Goal: Task Accomplishment & Management: Complete application form

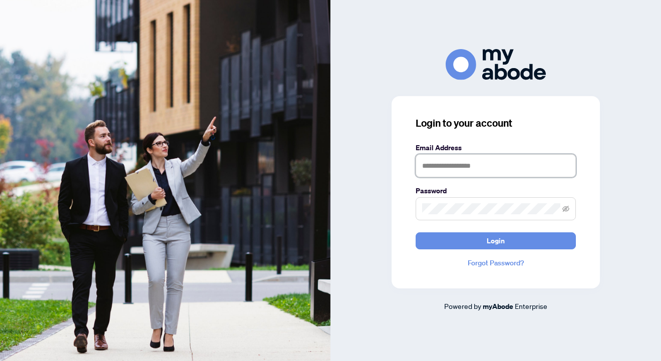
click at [530, 166] on input "text" at bounding box center [496, 165] width 160 height 23
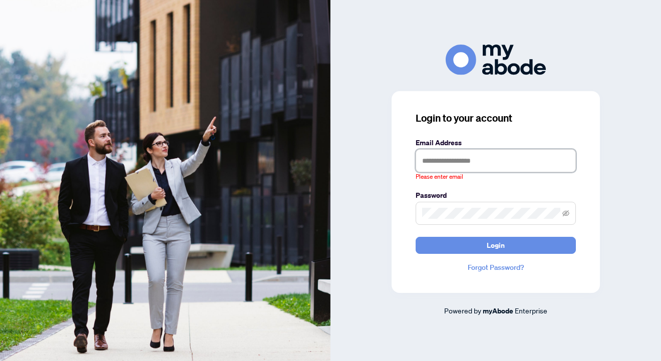
type input "**********"
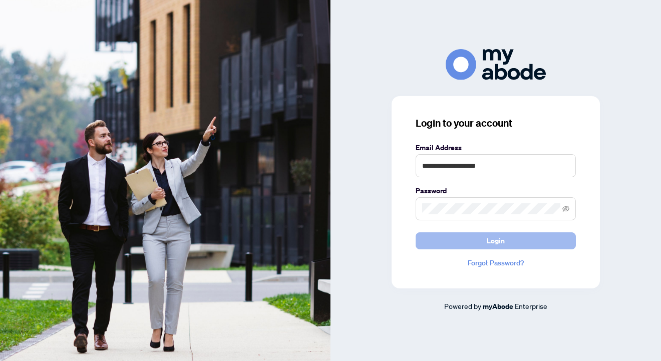
click at [510, 238] on button "Login" at bounding box center [496, 240] width 160 height 17
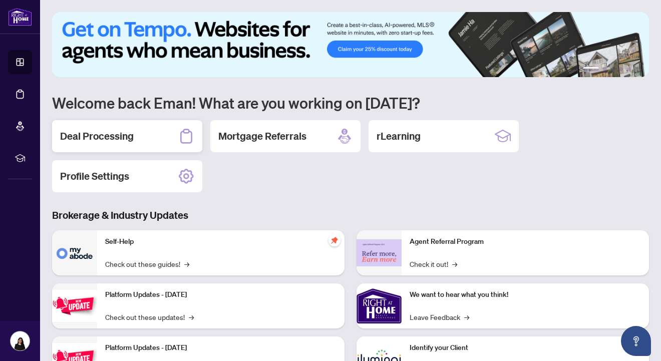
click at [116, 127] on div "Deal Processing" at bounding box center [127, 136] width 150 height 32
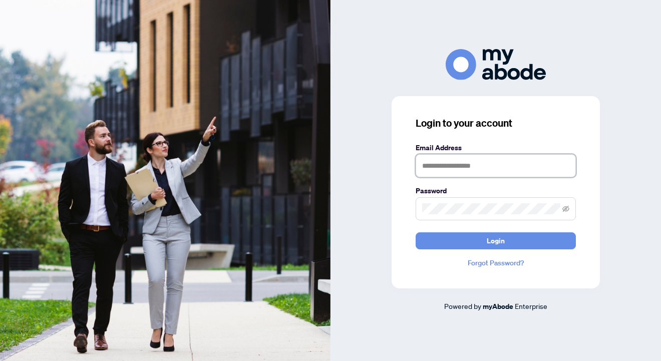
click at [479, 164] on input "text" at bounding box center [496, 165] width 160 height 23
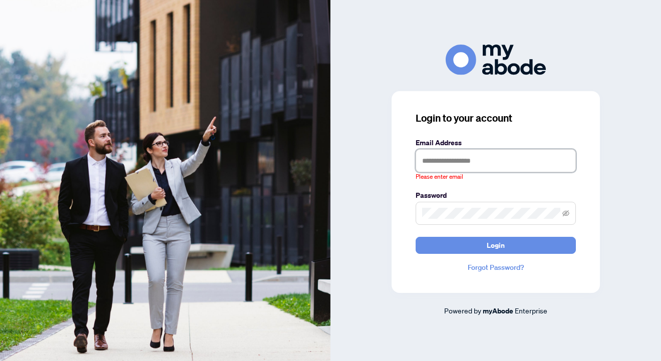
type input "**********"
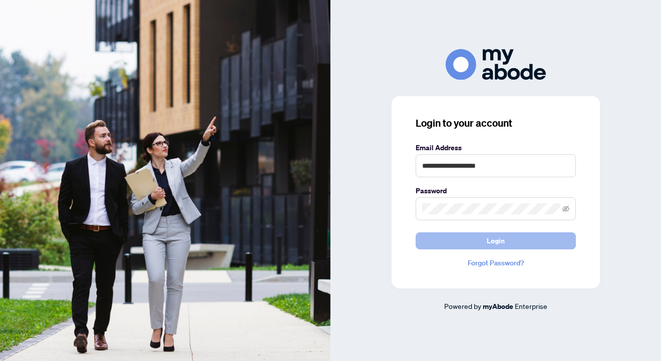
click at [450, 239] on button "Login" at bounding box center [496, 240] width 160 height 17
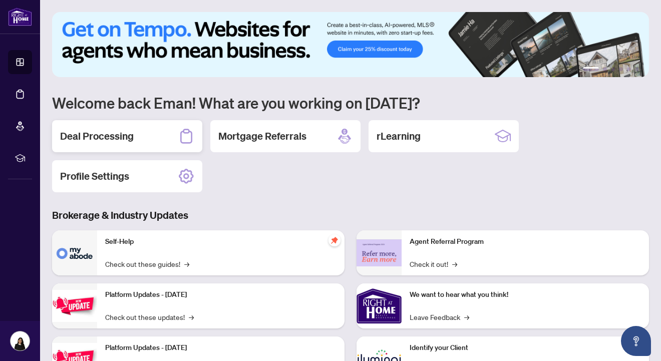
click at [144, 131] on div "Deal Processing" at bounding box center [127, 136] width 150 height 32
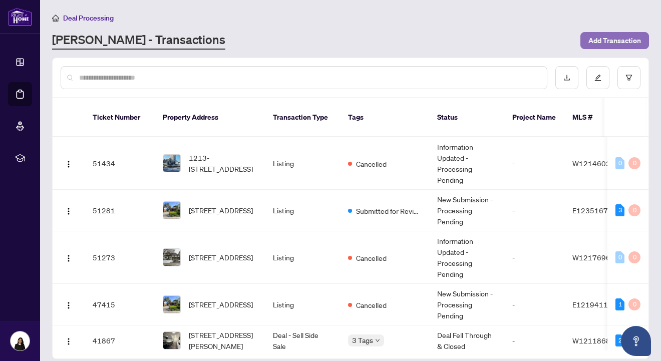
click at [617, 40] on span "Add Transaction" at bounding box center [615, 41] width 53 height 16
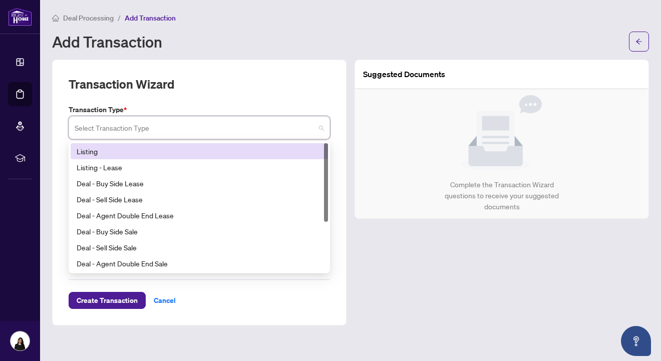
click at [134, 134] on input "search" at bounding box center [195, 129] width 240 height 22
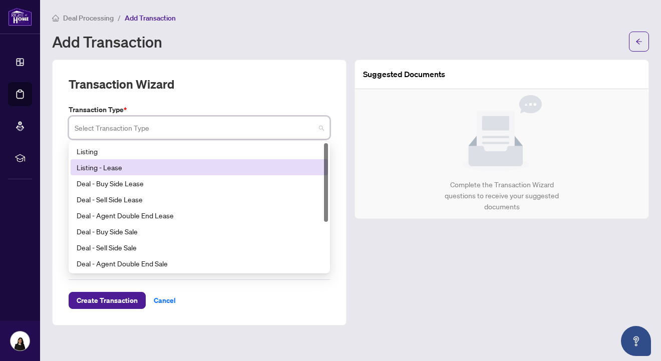
click at [128, 163] on div "Listing - Lease" at bounding box center [199, 167] width 245 height 11
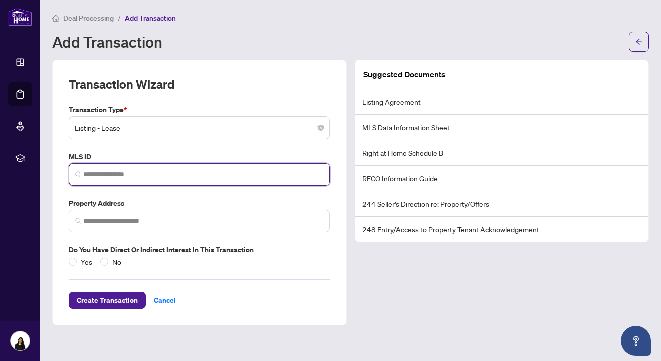
click at [116, 169] on input "search" at bounding box center [203, 174] width 240 height 11
paste input "*********"
type input "*********"
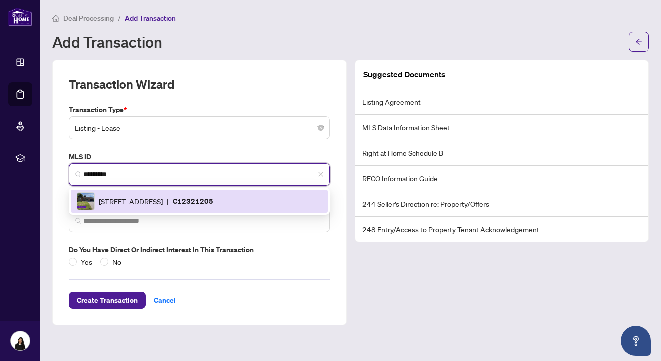
click at [141, 208] on div "[STREET_ADDRESS] | C12321205" at bounding box center [199, 201] width 245 height 18
type input "**********"
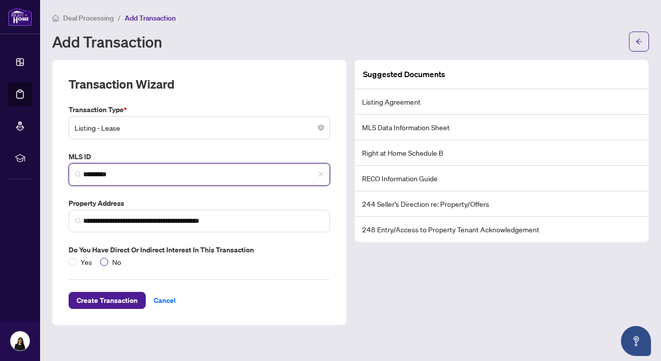
type input "*********"
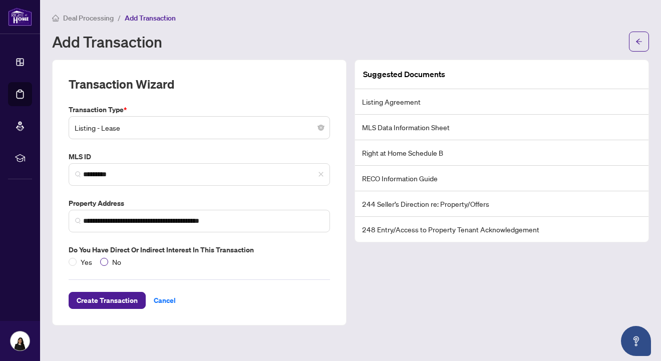
click at [113, 261] on span "No" at bounding box center [116, 261] width 17 height 11
click at [115, 302] on span "Create Transaction" at bounding box center [107, 301] width 61 height 16
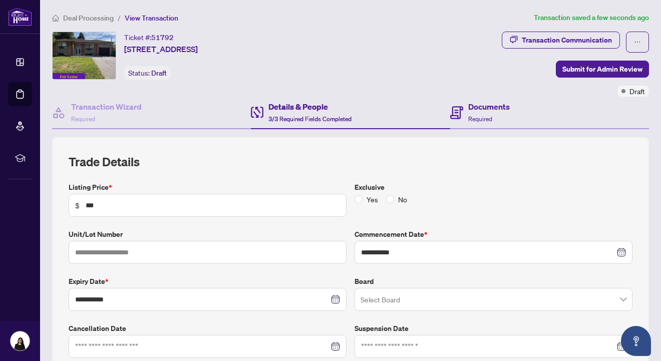
click at [529, 113] on div "Documents Required" at bounding box center [549, 113] width 199 height 33
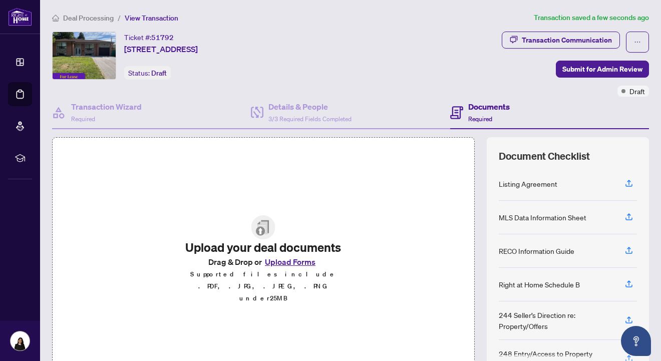
scroll to position [58, 0]
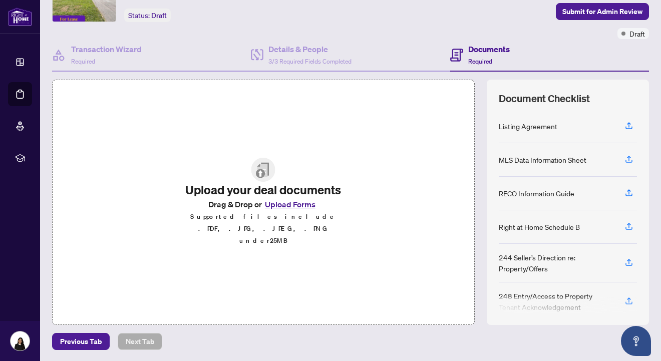
click at [292, 211] on button "Upload Forms" at bounding box center [290, 204] width 57 height 13
click at [294, 211] on button "Upload Forms" at bounding box center [290, 204] width 57 height 13
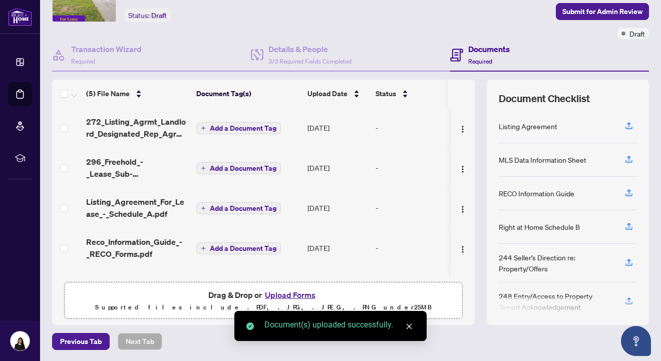
scroll to position [35, 0]
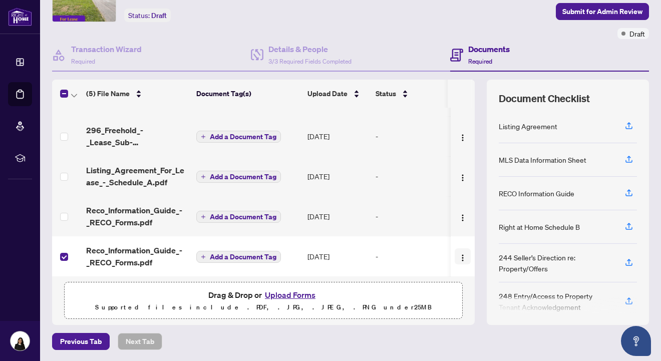
click at [460, 254] on img "button" at bounding box center [463, 258] width 8 height 8
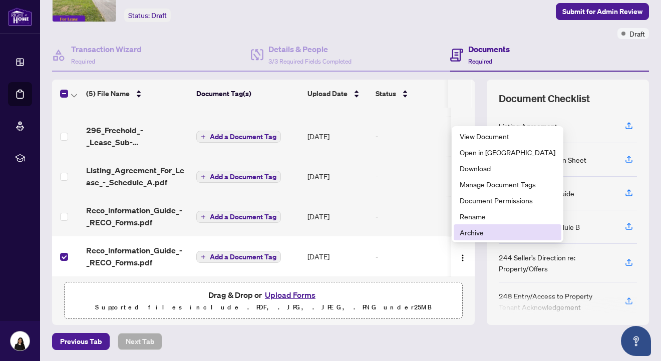
click at [465, 232] on span "Archive" at bounding box center [508, 232] width 96 height 11
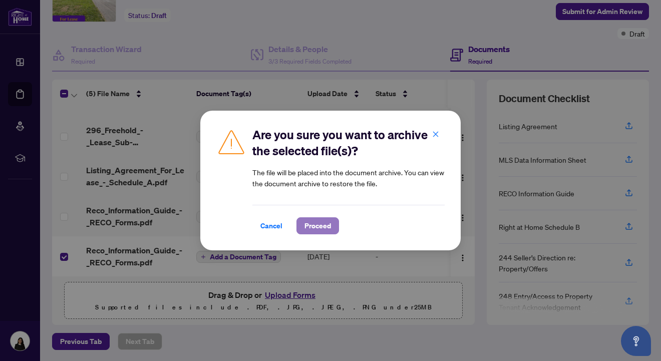
click at [311, 227] on span "Proceed" at bounding box center [318, 226] width 27 height 16
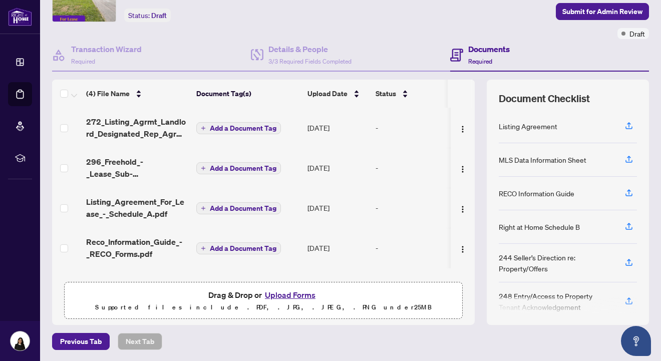
scroll to position [0, 0]
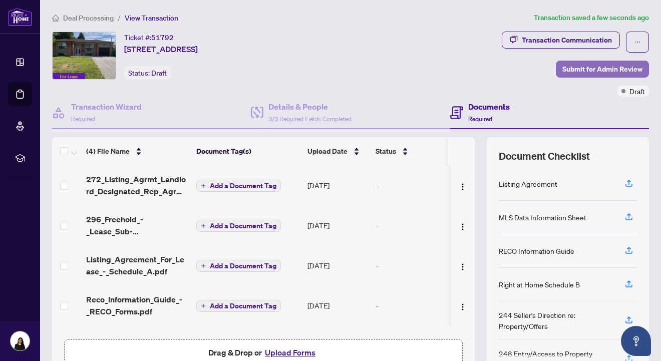
click at [590, 68] on span "Submit for Admin Review" at bounding box center [603, 69] width 80 height 16
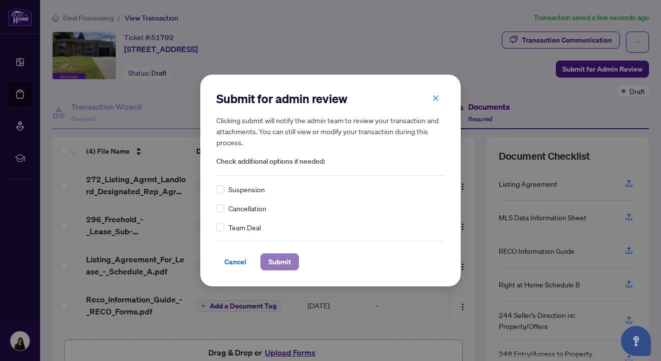
click at [291, 264] on span "Submit" at bounding box center [279, 262] width 23 height 16
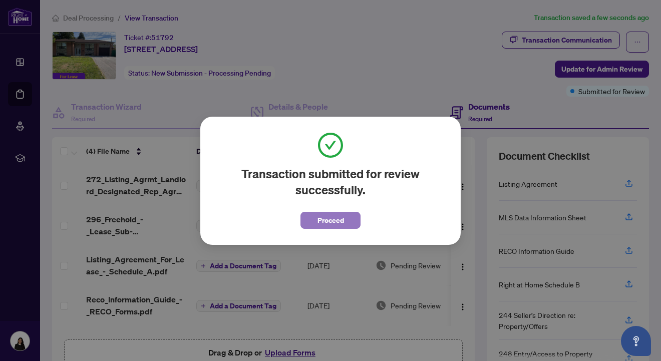
click at [318, 225] on span "Proceed" at bounding box center [331, 220] width 27 height 16
